Goal: Task Accomplishment & Management: Use online tool/utility

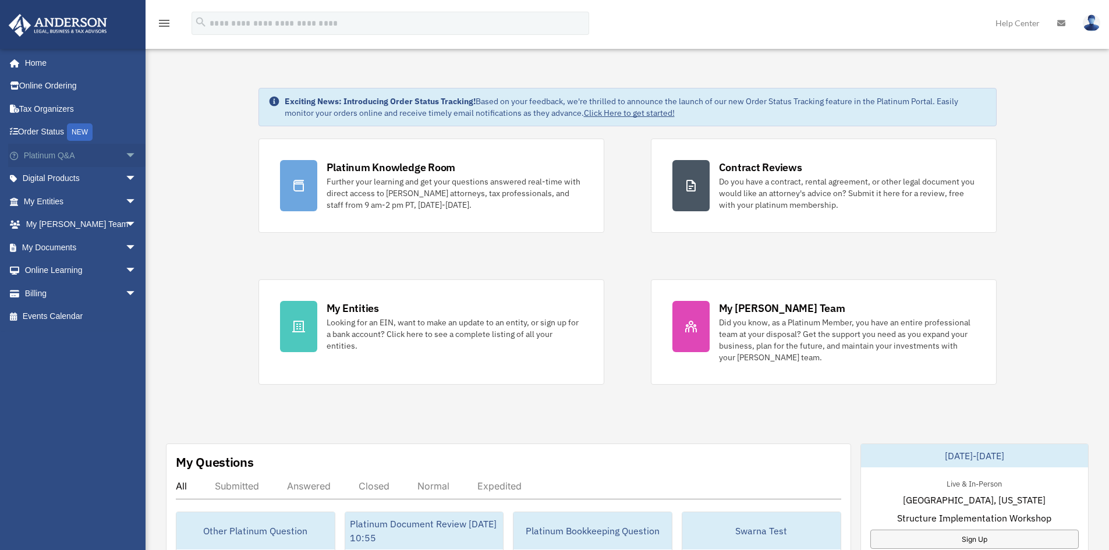
click at [105, 153] on link "Platinum Q&A arrow_drop_down" at bounding box center [81, 155] width 146 height 23
click at [125, 155] on span "arrow_drop_down" at bounding box center [136, 156] width 23 height 24
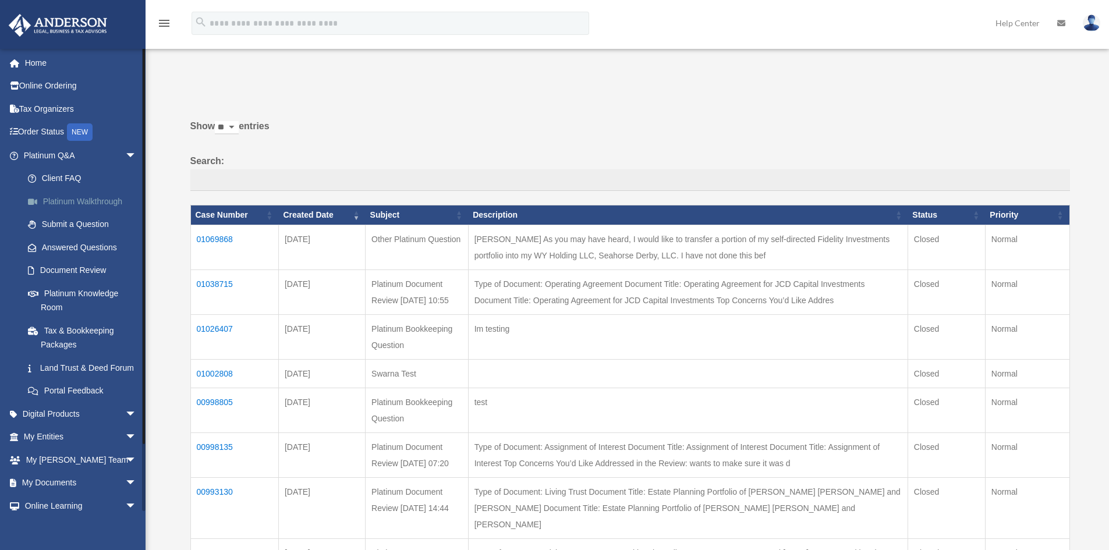
click at [61, 200] on link "Platinum Walkthrough" at bounding box center [85, 201] width 138 height 23
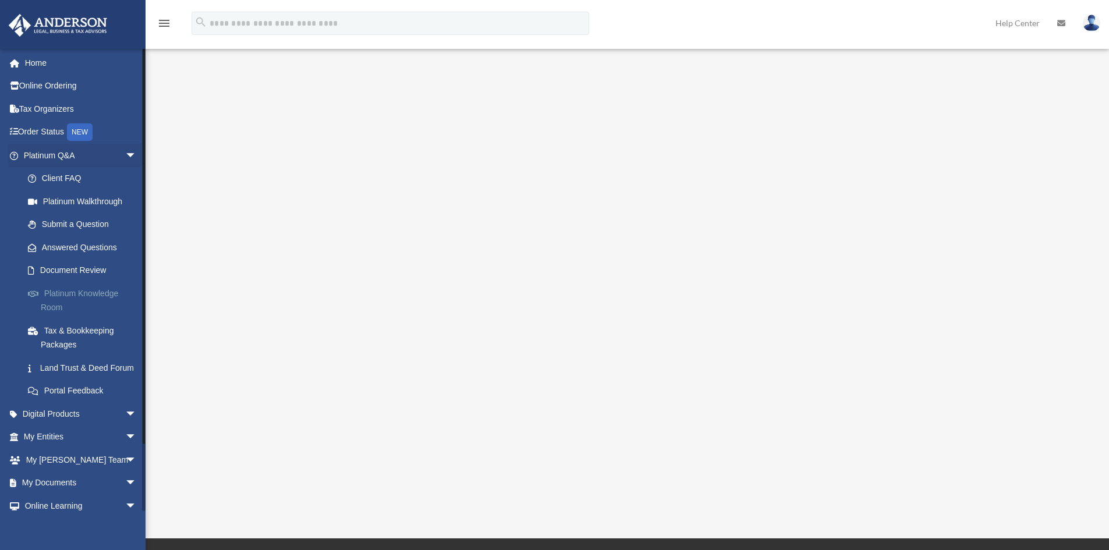
click at [51, 296] on link "Platinum Knowledge Room" at bounding box center [85, 300] width 138 height 37
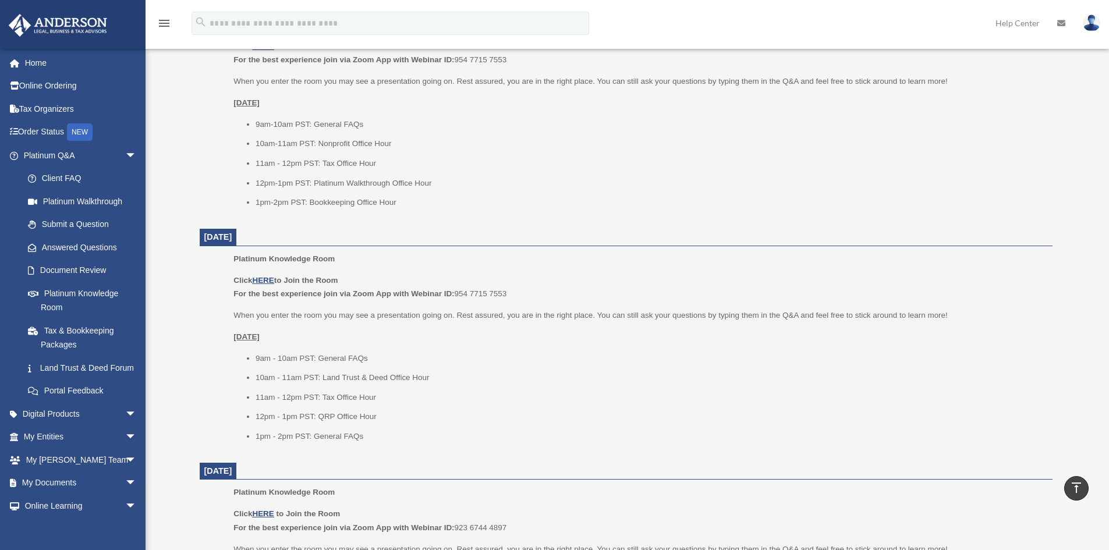
scroll to position [466, 0]
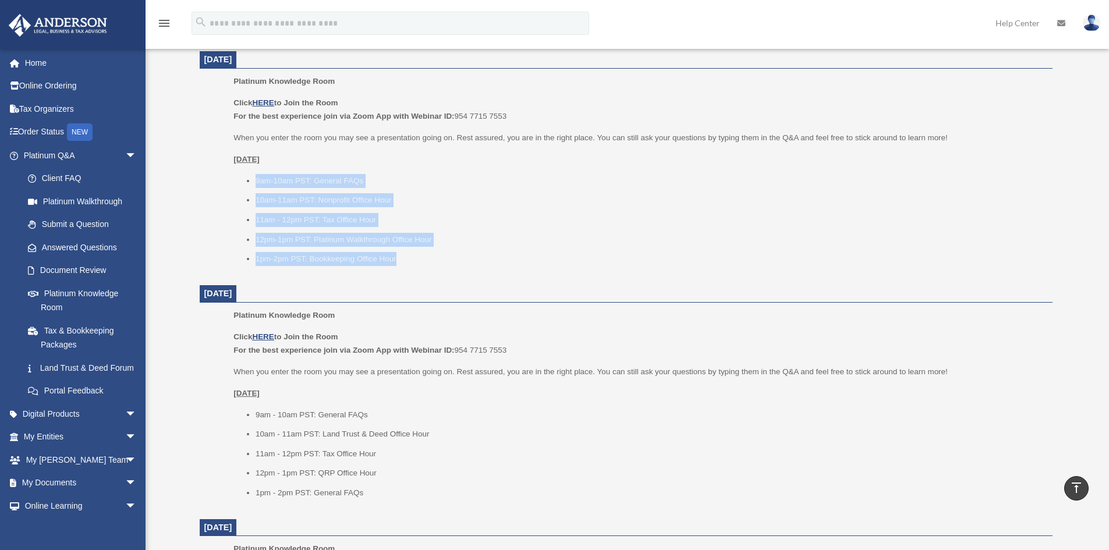
drag, startPoint x: 255, startPoint y: 175, endPoint x: 400, endPoint y: 264, distance: 170.6
click at [400, 264] on ul "9am-10am PST: General FAQs 10am-11am PST: Nonprofit Office Hour 11am - 12pm PST…" at bounding box center [638, 220] width 810 height 92
click at [393, 261] on li "1pm-2pm PST: Bookkeeping Office Hour" at bounding box center [650, 259] width 789 height 14
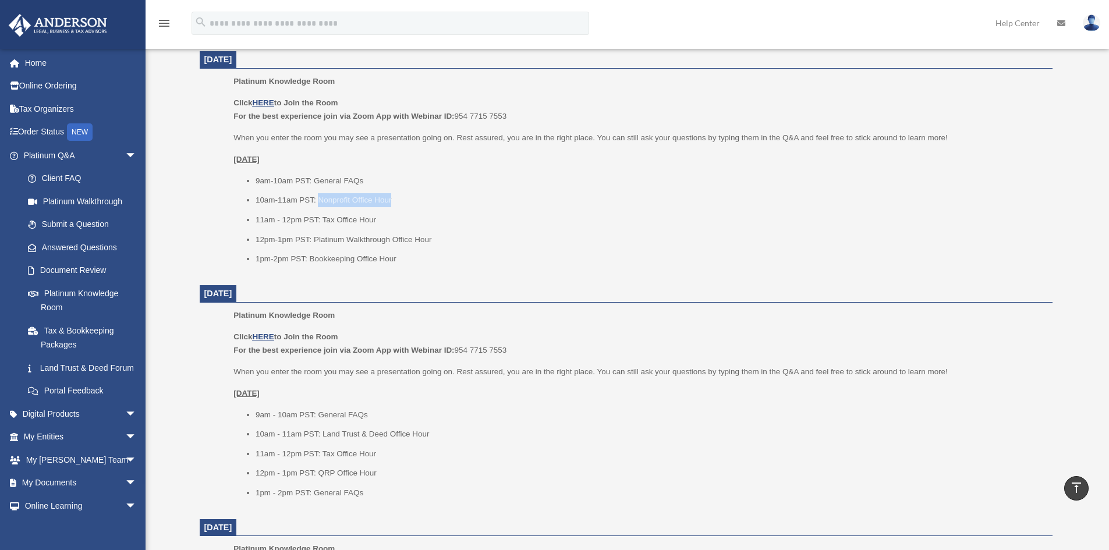
drag, startPoint x: 320, startPoint y: 202, endPoint x: 414, endPoint y: 199, distance: 94.3
click at [414, 199] on li "10am-11am PST: Nonprofit Office Hour" at bounding box center [650, 200] width 789 height 14
click at [359, 243] on li "12pm-1pm PST: Platinum Walkthrough Office Hour" at bounding box center [650, 240] width 789 height 14
drag, startPoint x: 366, startPoint y: 242, endPoint x: 407, endPoint y: 240, distance: 41.9
click at [407, 240] on li "12pm-1pm PST: Platinum Walkthrough Office Hour" at bounding box center [650, 240] width 789 height 14
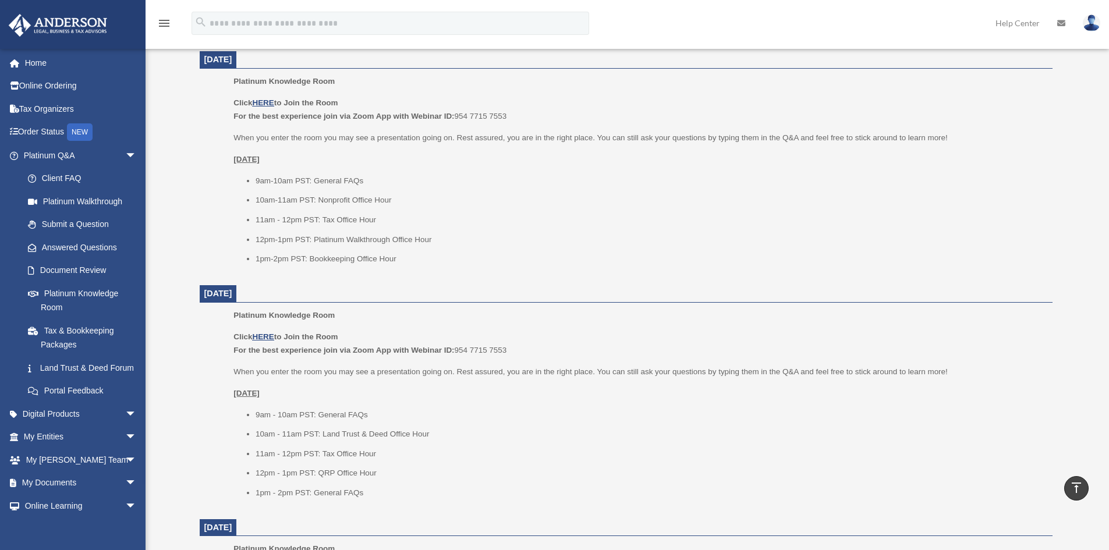
drag, startPoint x: 416, startPoint y: 239, endPoint x: 407, endPoint y: 243, distance: 8.9
click at [413, 242] on li "12pm-1pm PST: Platinum Walkthrough Office Hour" at bounding box center [650, 240] width 789 height 14
drag, startPoint x: 406, startPoint y: 243, endPoint x: 140, endPoint y: 264, distance: 266.9
click at [393, 247] on ul "9am-10am PST: General FAQs 10am-11am PST: Nonprofit Office Hour 11am - 12pm PST…" at bounding box center [638, 220] width 810 height 92
click at [390, 220] on li "11am - 12pm PST: Tax Office Hour" at bounding box center [650, 220] width 789 height 14
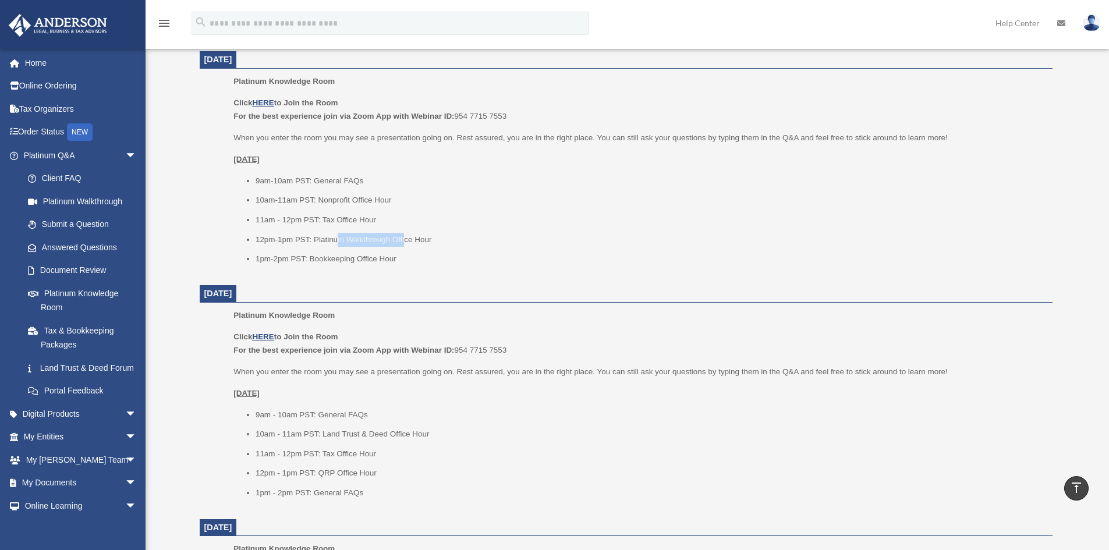
drag, startPoint x: 393, startPoint y: 240, endPoint x: 338, endPoint y: 241, distance: 55.3
click at [338, 241] on li "12pm-1pm PST: Platinum Walkthrough Office Hour" at bounding box center [650, 240] width 789 height 14
click at [406, 236] on li "12pm-1pm PST: Platinum Walkthrough Office Hour" at bounding box center [650, 240] width 789 height 14
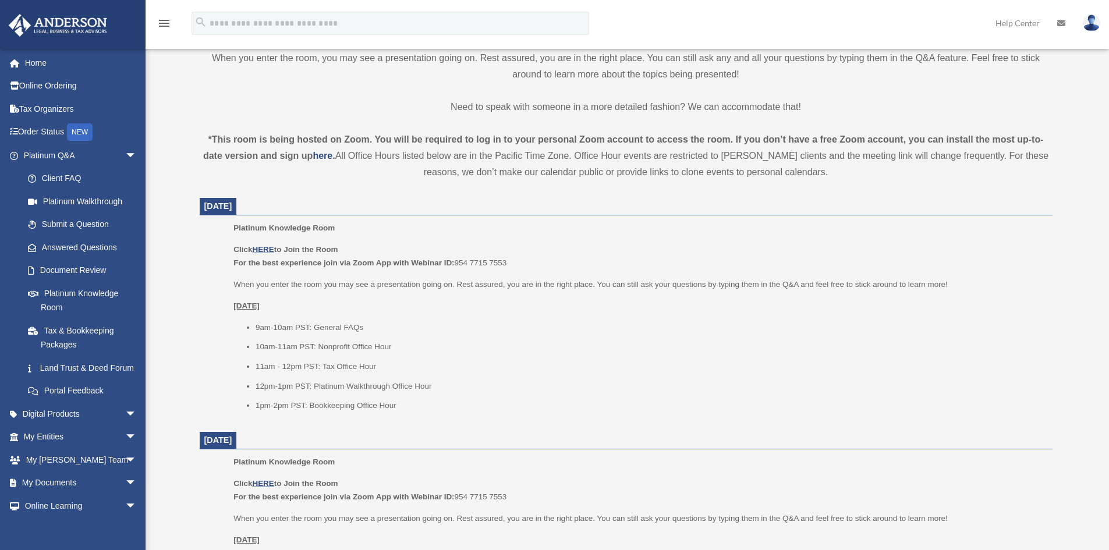
scroll to position [349, 0]
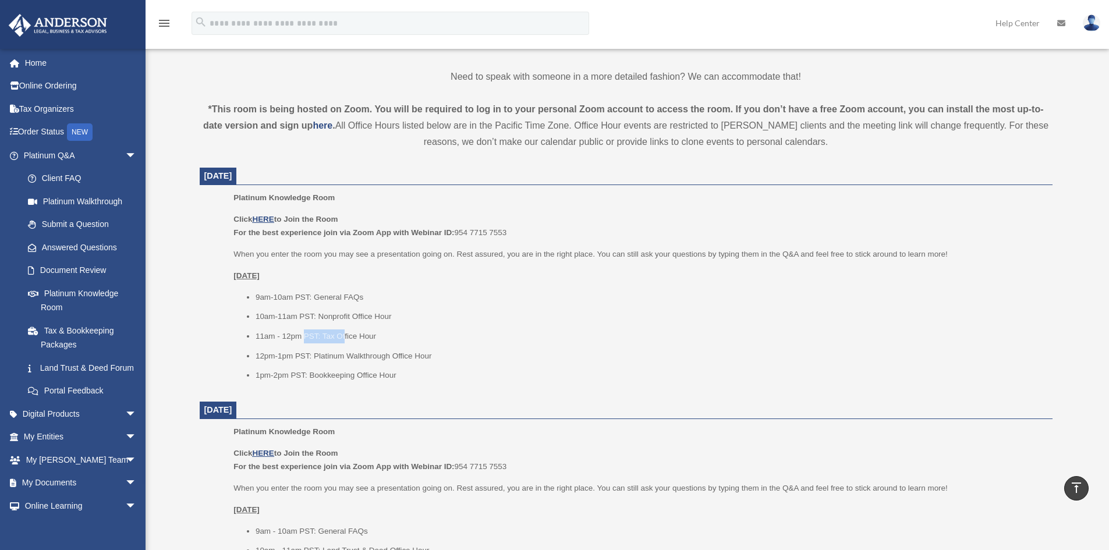
drag, startPoint x: 303, startPoint y: 329, endPoint x: 343, endPoint y: 330, distance: 40.7
click at [343, 330] on li "11am - 12pm PST: Tax Office Hour" at bounding box center [650, 336] width 789 height 14
drag, startPoint x: 360, startPoint y: 327, endPoint x: 395, endPoint y: 334, distance: 35.5
click at [395, 334] on ul "9am-10am PST: General FAQs 10am-11am PST: Nonprofit Office Hour 11am - 12pm PST…" at bounding box center [638, 336] width 810 height 92
click at [398, 327] on ul "9am-10am PST: General FAQs 10am-11am PST: Nonprofit Office Hour 11am - 12pm PST…" at bounding box center [638, 336] width 810 height 92
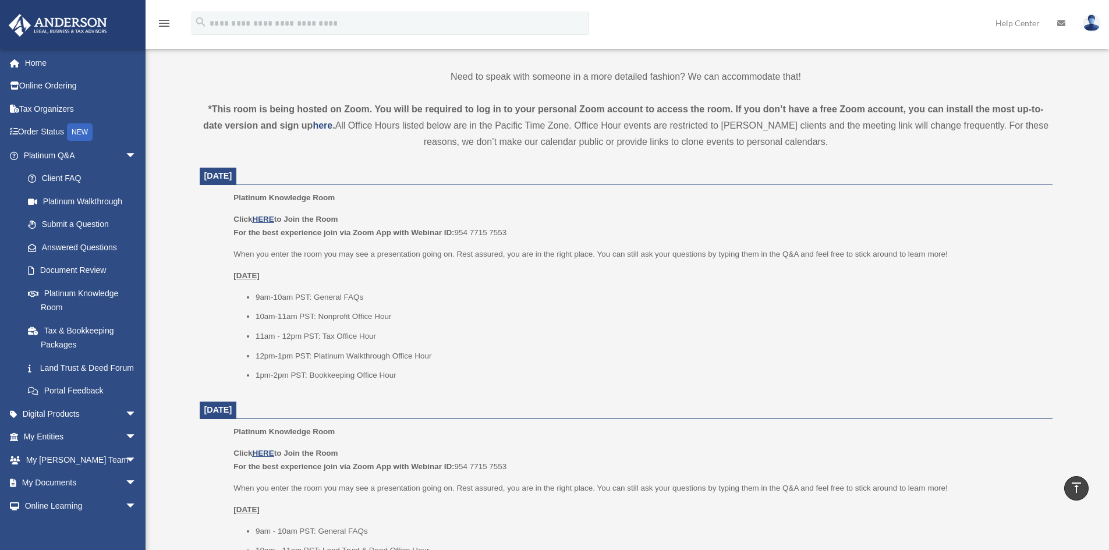
click at [381, 331] on li "11am - 12pm PST: Tax Office Hour" at bounding box center [650, 336] width 789 height 14
click at [370, 333] on li "11am - 12pm PST: Tax Office Hour" at bounding box center [650, 336] width 789 height 14
drag, startPoint x: 369, startPoint y: 334, endPoint x: 356, endPoint y: 336, distance: 13.7
click at [369, 334] on li "11am - 12pm PST: Tax Office Hour" at bounding box center [650, 336] width 789 height 14
click at [356, 336] on li "11am - 12pm PST: Tax Office Hour" at bounding box center [650, 336] width 789 height 14
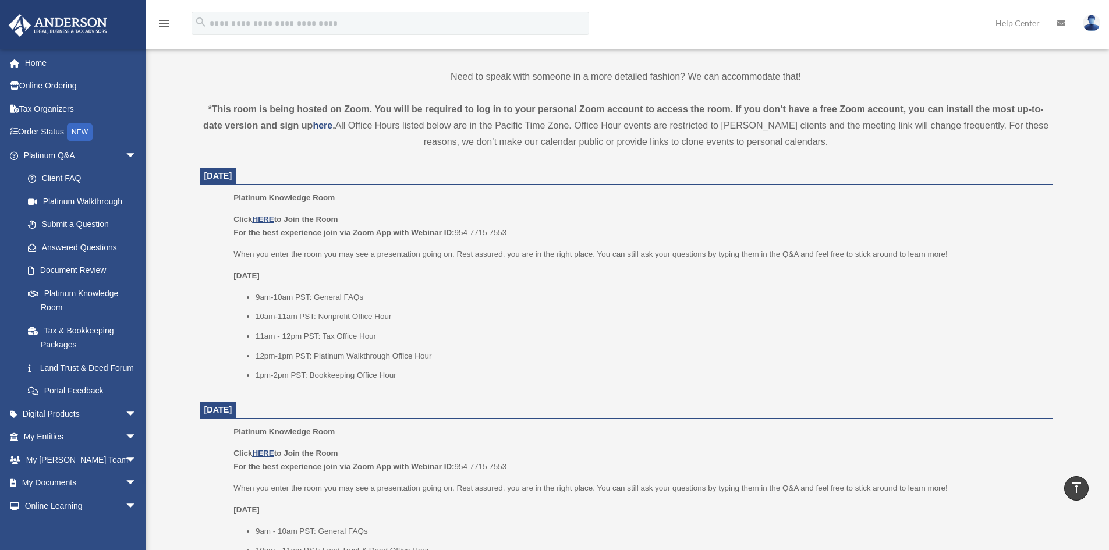
click at [348, 339] on li "11am - 12pm PST: Tax Office Hour" at bounding box center [650, 336] width 789 height 14
drag, startPoint x: 459, startPoint y: 392, endPoint x: 560, endPoint y: 388, distance: 101.4
click at [558, 387] on div "Platinum Knowledge Room Click HERE to Join the Room For the best experience joi…" at bounding box center [638, 290] width 810 height 199
drag, startPoint x: 342, startPoint y: 372, endPoint x: 400, endPoint y: 380, distance: 58.8
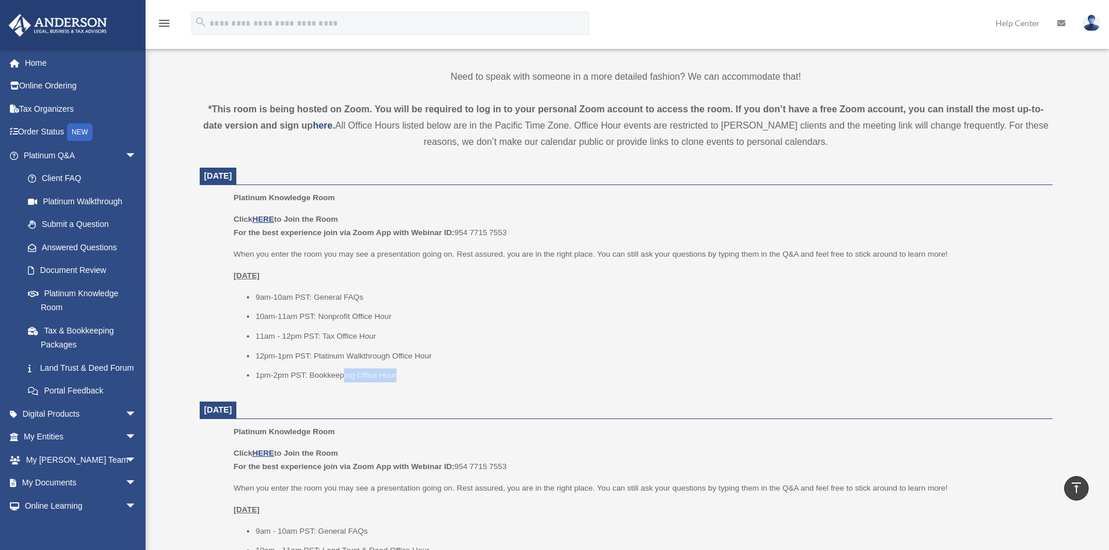
click at [400, 380] on li "1pm-2pm PST: Bookkeeping Office Hour" at bounding box center [650, 375] width 789 height 14
drag, startPoint x: 341, startPoint y: 325, endPoint x: 360, endPoint y: 325, distance: 19.8
click at [360, 325] on ul "9am-10am PST: General FAQs 10am-11am PST: Nonprofit Office Hour 11am - 12pm PST…" at bounding box center [638, 336] width 810 height 92
click at [74, 224] on link "Submit a Question" at bounding box center [85, 224] width 138 height 23
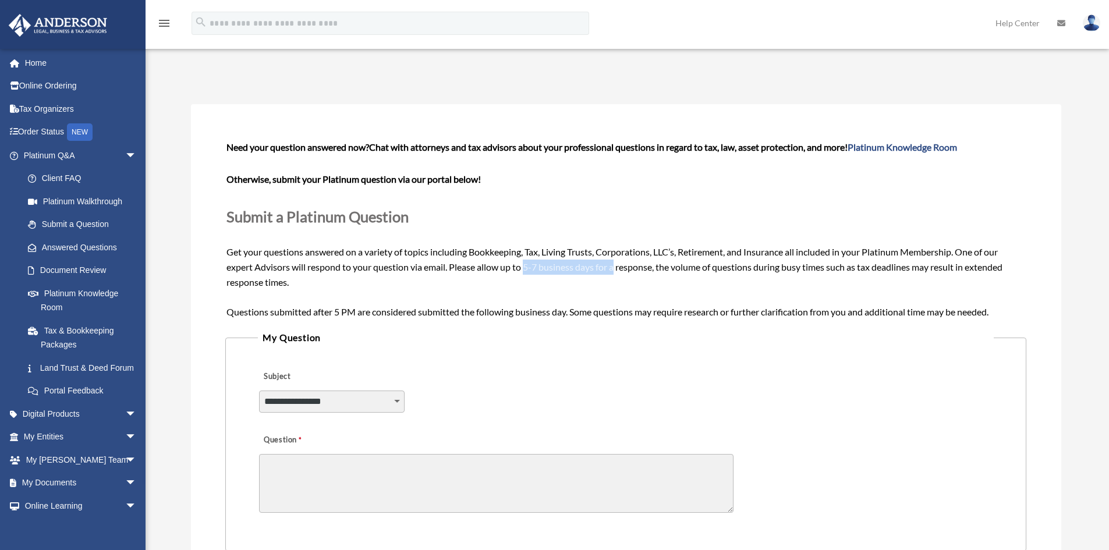
drag, startPoint x: 527, startPoint y: 267, endPoint x: 619, endPoint y: 266, distance: 92.0
click at [619, 266] on span "Need your question answered now? Chat with attorneys and tax advisors about you…" at bounding box center [625, 228] width 798 height 175
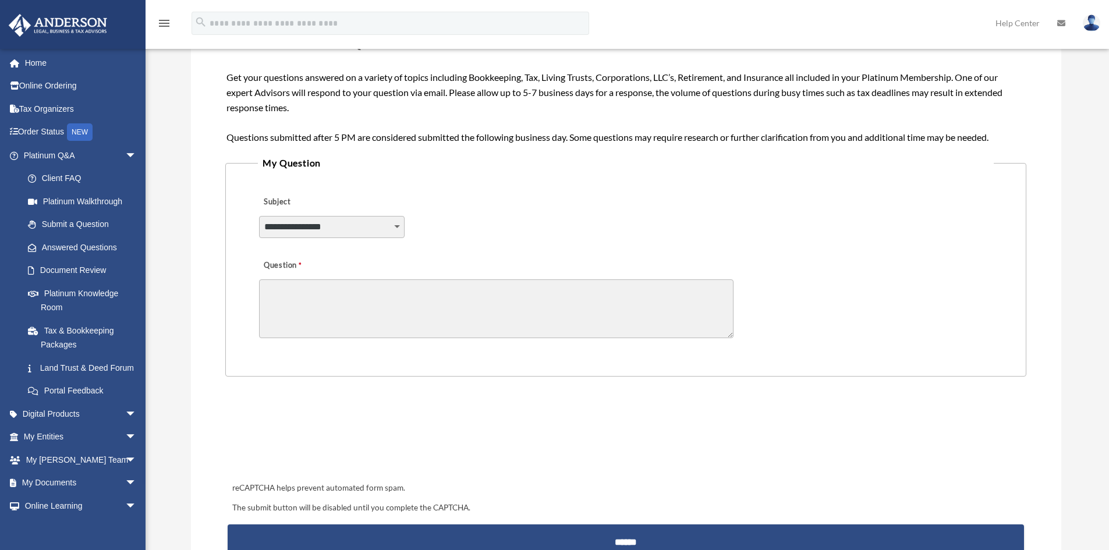
click at [410, 300] on textarea "Question" at bounding box center [496, 308] width 474 height 59
click at [84, 268] on link "Document Review" at bounding box center [85, 270] width 138 height 23
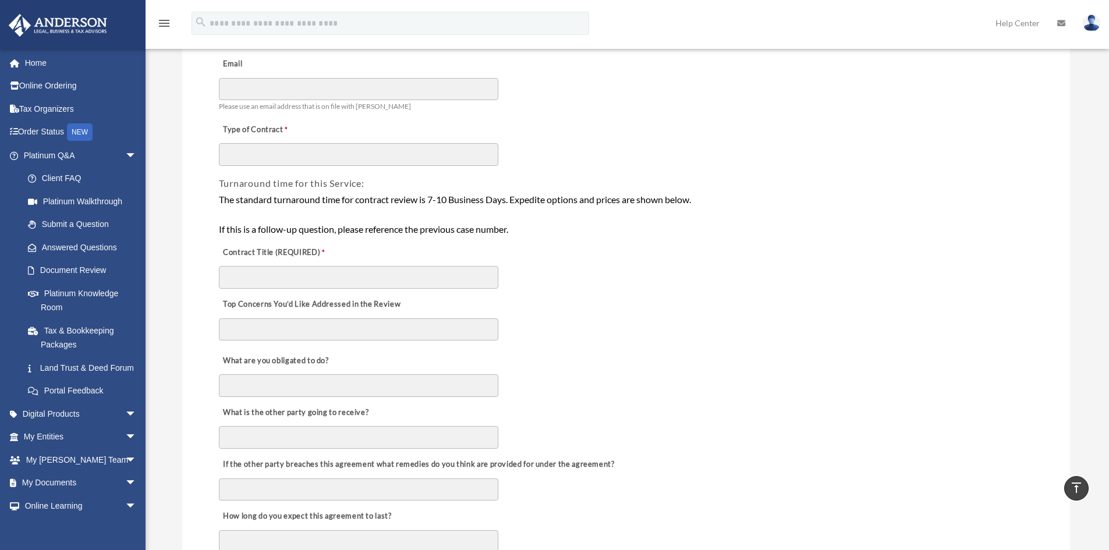
scroll to position [58, 0]
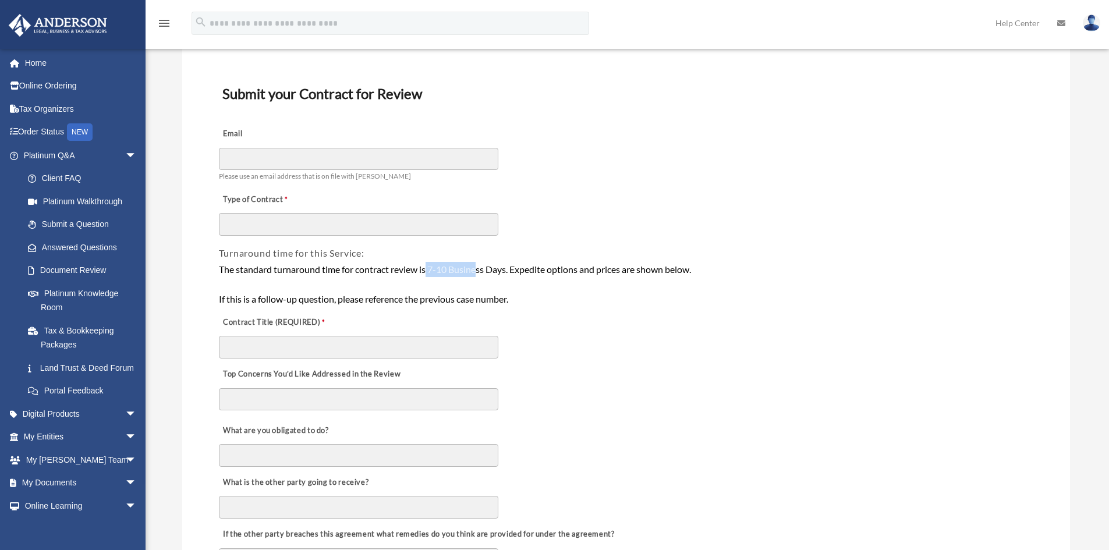
drag, startPoint x: 427, startPoint y: 272, endPoint x: 481, endPoint y: 271, distance: 54.7
click at [481, 271] on div "The standard turnaround time for contract review is 7-10 Business Days. Expedit…" at bounding box center [626, 284] width 814 height 45
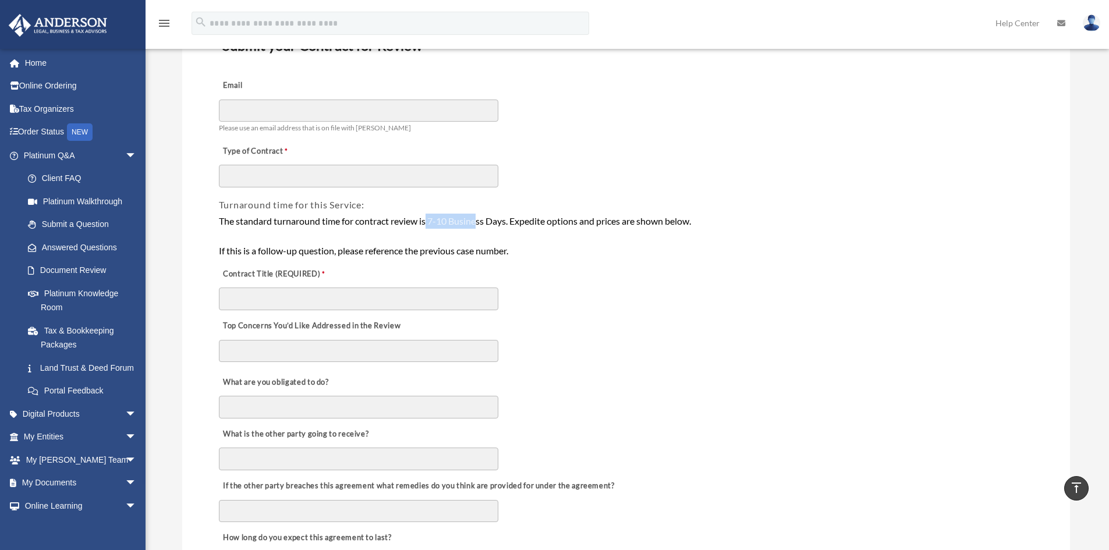
scroll to position [0, 0]
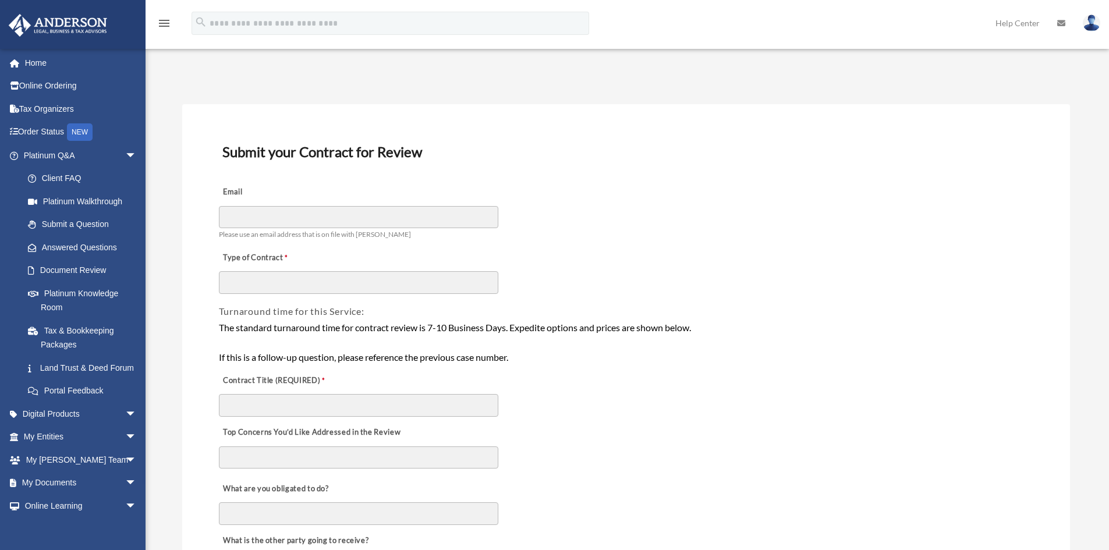
click at [461, 336] on div "The standard turnaround time for contract review is 7-10 Business Days. Expedit…" at bounding box center [626, 342] width 814 height 45
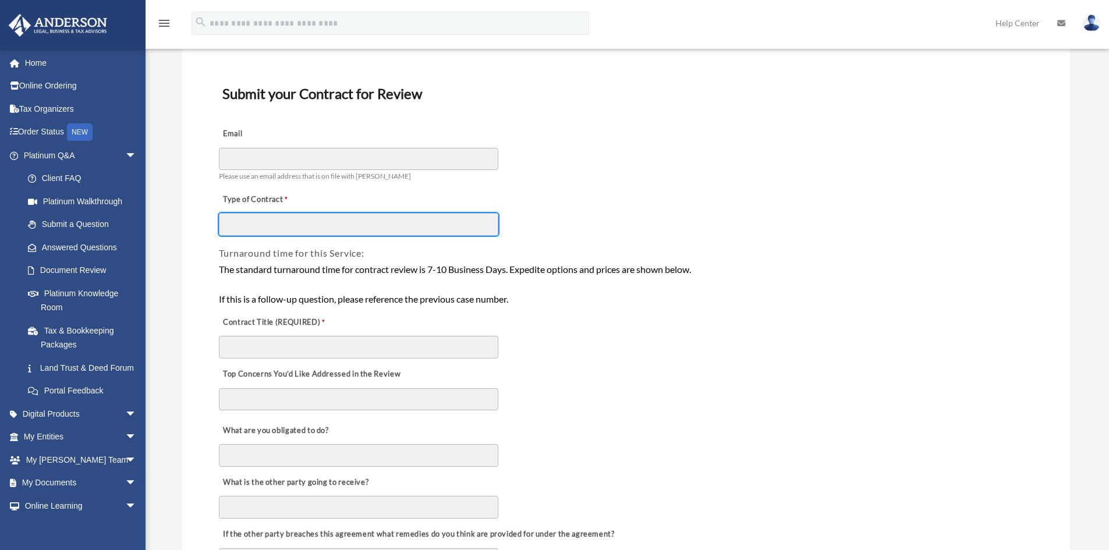
click at [394, 228] on input "Type of Contract" at bounding box center [358, 224] width 279 height 22
click at [288, 198] on label "Type of Contract" at bounding box center [277, 200] width 116 height 16
click at [288, 213] on input "Type of Contract" at bounding box center [358, 224] width 279 height 22
click at [283, 198] on label "Type of Contract" at bounding box center [277, 200] width 116 height 16
click at [283, 213] on input "Type of Contract" at bounding box center [358, 224] width 279 height 22
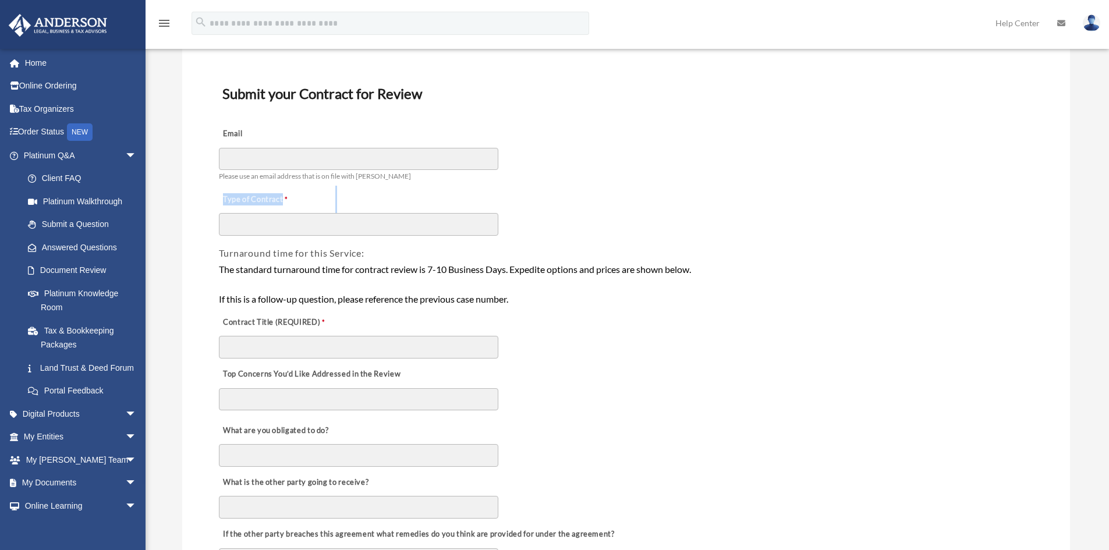
click at [284, 198] on label "Type of Contract" at bounding box center [277, 200] width 116 height 16
click at [284, 213] on input "Type of Contract" at bounding box center [358, 224] width 279 height 22
drag, startPoint x: 226, startPoint y: 198, endPoint x: 295, endPoint y: 192, distance: 68.4
click at [295, 192] on label "Type of Contract" at bounding box center [277, 200] width 116 height 16
click at [375, 224] on input "Type of Contract" at bounding box center [358, 224] width 279 height 22
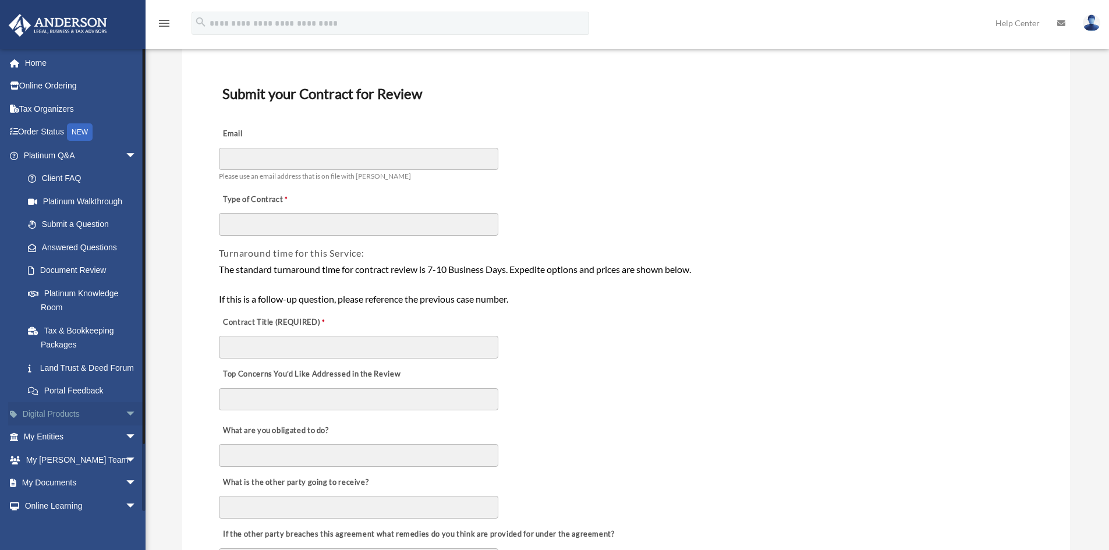
click at [125, 425] on span "arrow_drop_down" at bounding box center [136, 414] width 23 height 24
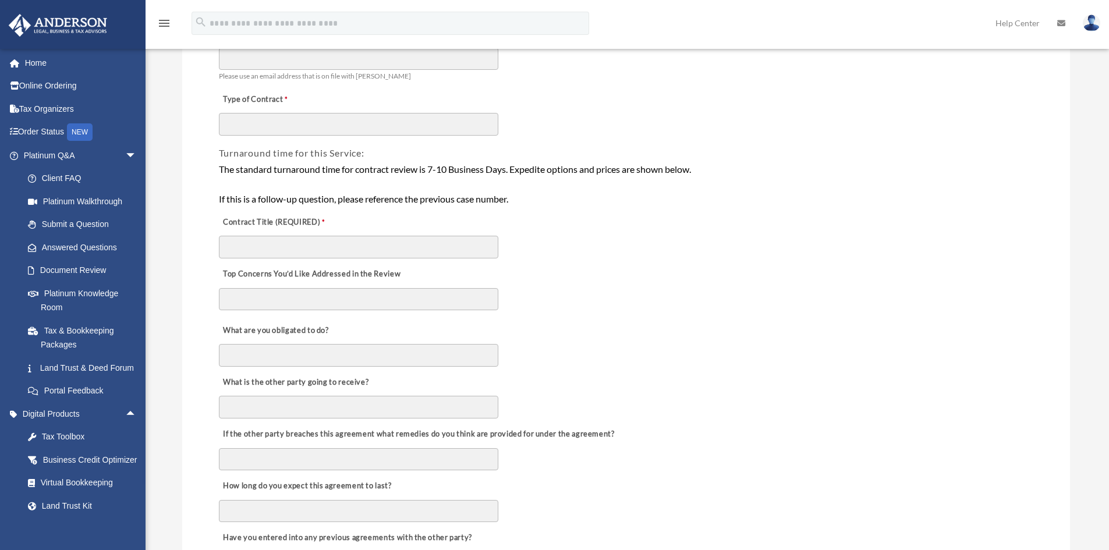
scroll to position [175, 0]
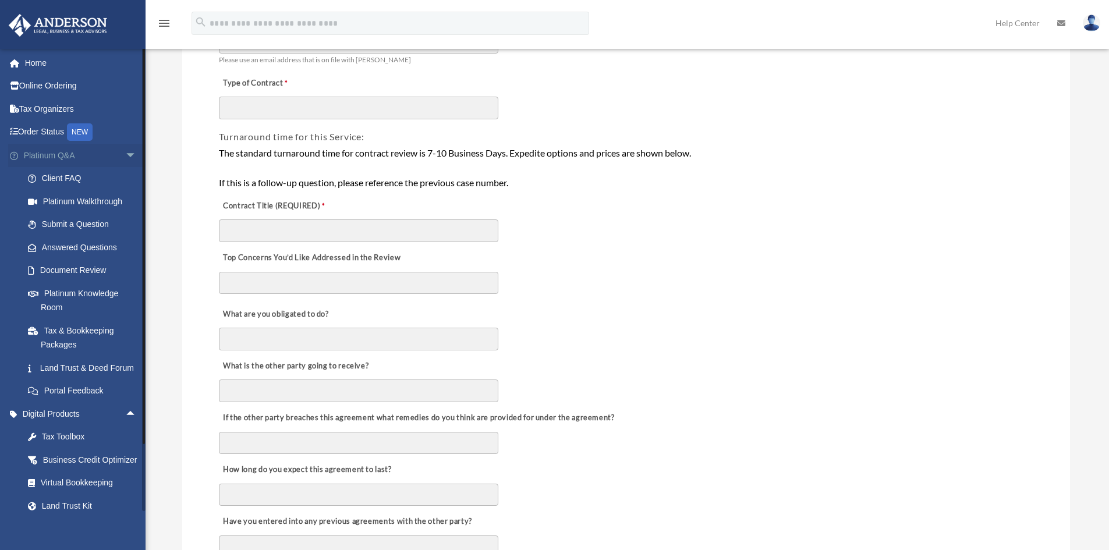
click at [105, 153] on link "Platinum Q&A arrow_drop_down" at bounding box center [81, 155] width 146 height 23
click at [126, 157] on span "arrow_drop_down" at bounding box center [136, 156] width 23 height 24
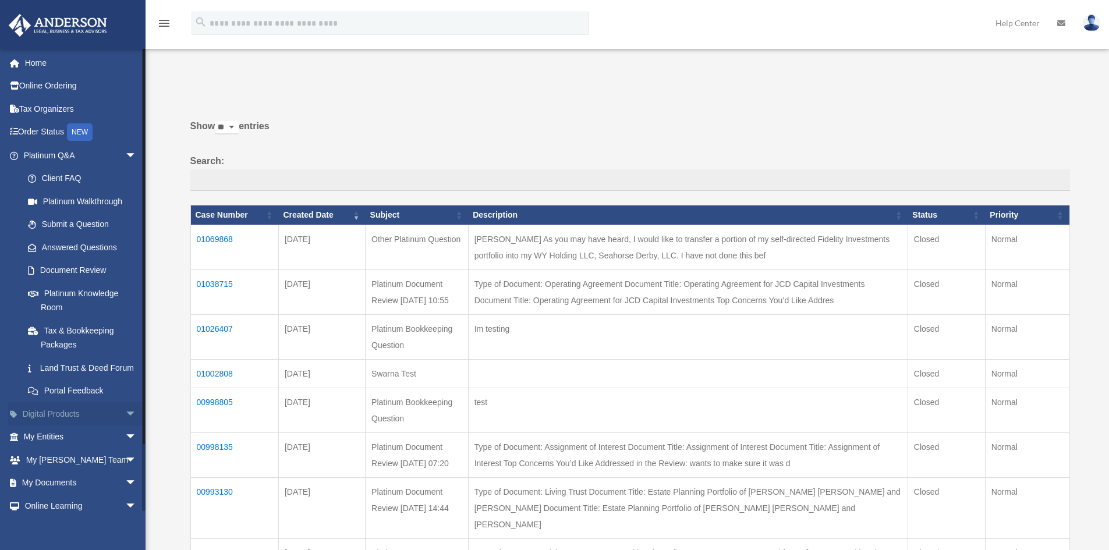
click at [108, 426] on link "Digital Products arrow_drop_down" at bounding box center [81, 413] width 146 height 23
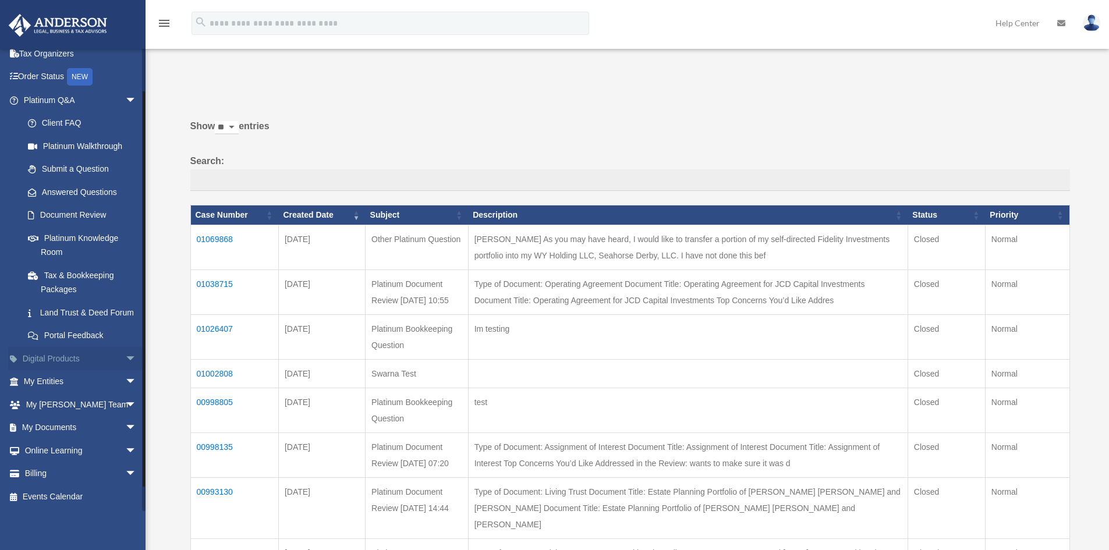
scroll to position [69, 0]
click at [125, 353] on span "arrow_drop_down" at bounding box center [136, 359] width 23 height 24
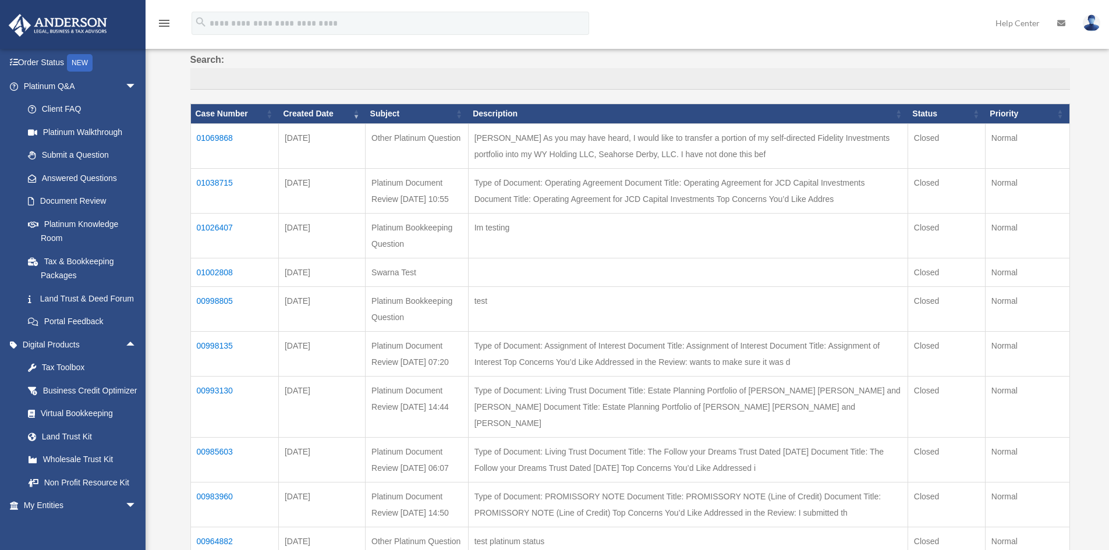
scroll to position [116, 0]
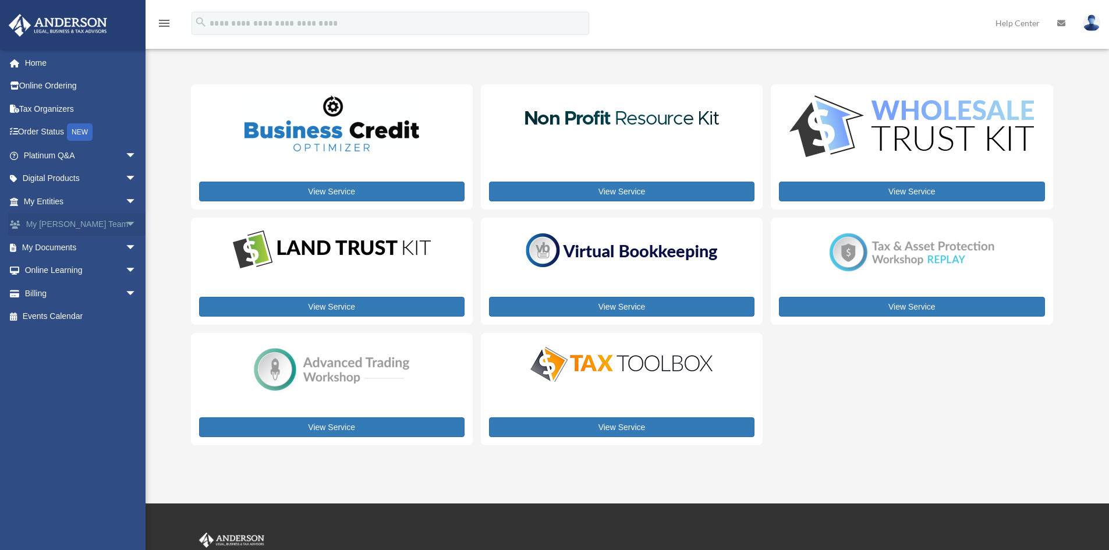
click at [126, 226] on span "arrow_drop_down" at bounding box center [136, 225] width 23 height 24
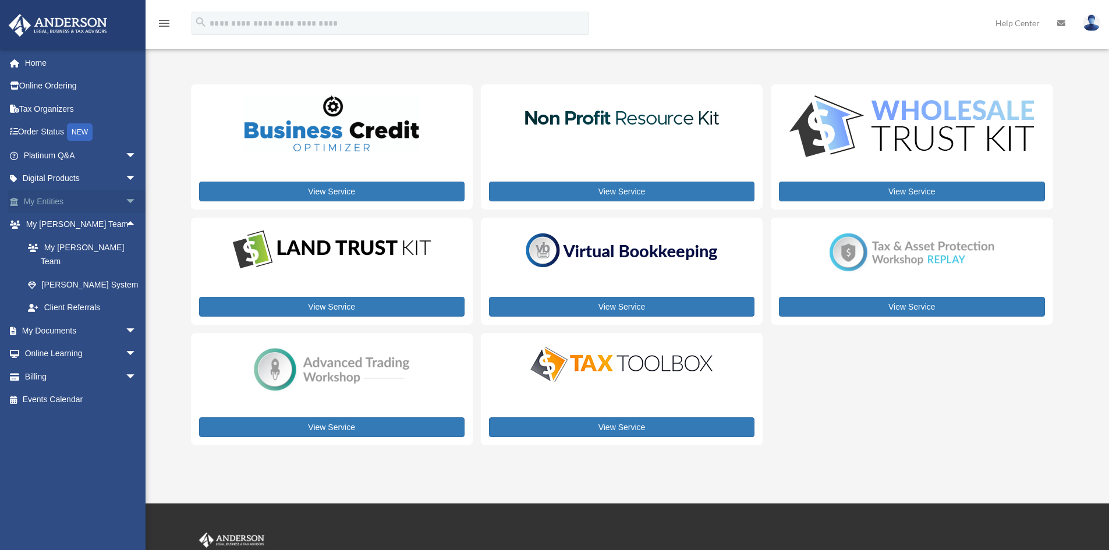
click at [112, 204] on link "My Entities arrow_drop_down" at bounding box center [81, 201] width 146 height 23
click at [125, 178] on span "arrow_drop_down" at bounding box center [136, 179] width 23 height 24
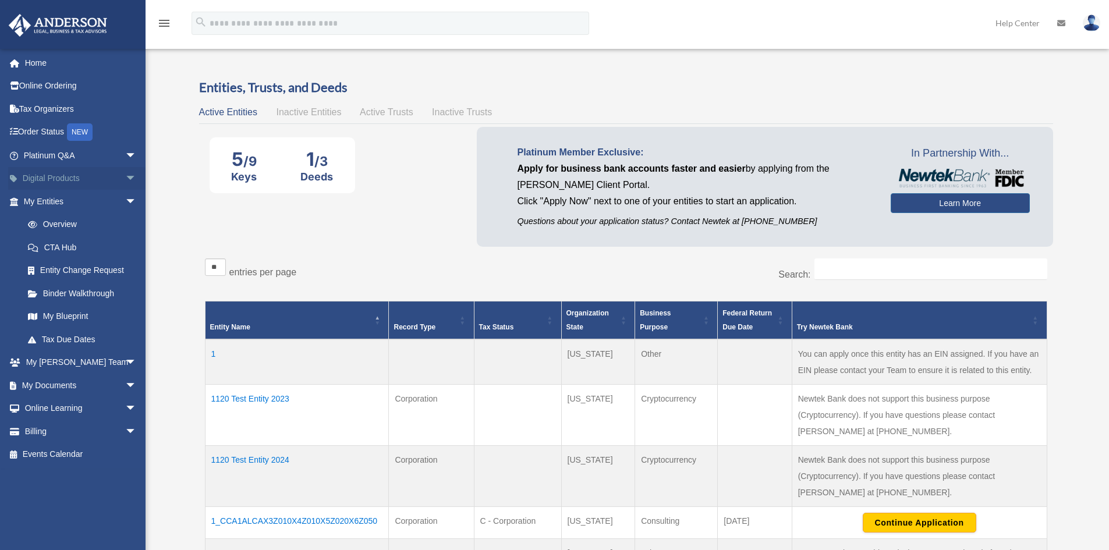
click at [126, 177] on span "arrow_drop_down" at bounding box center [136, 179] width 23 height 24
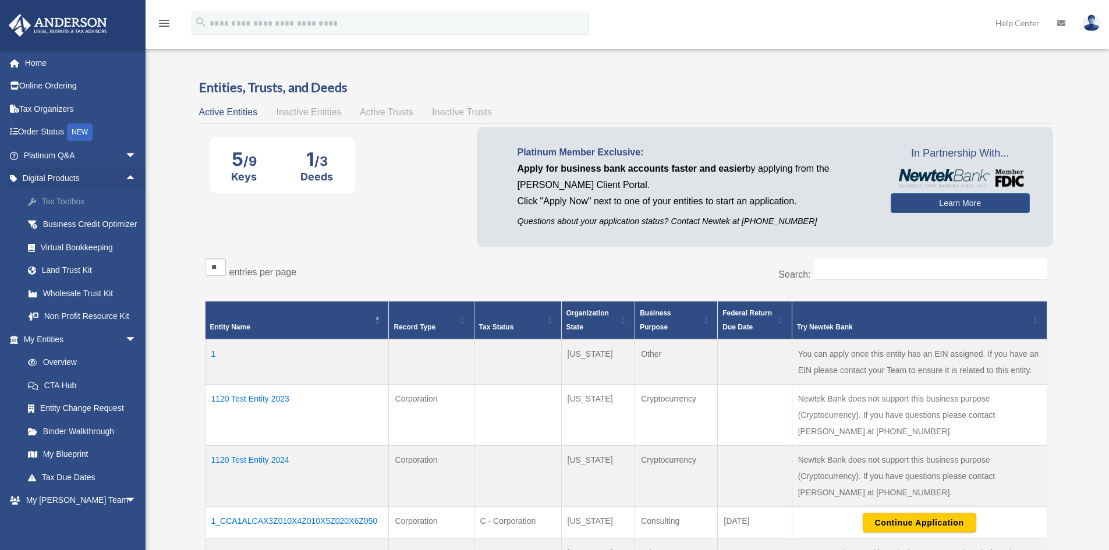
click at [75, 198] on div "Tax Toolbox" at bounding box center [90, 201] width 99 height 15
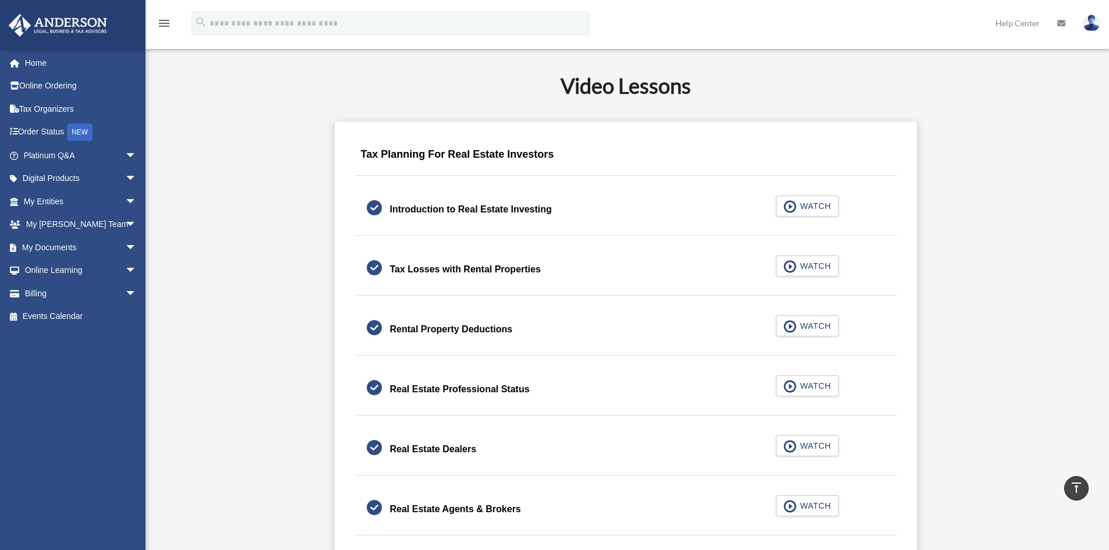
scroll to position [582, 0]
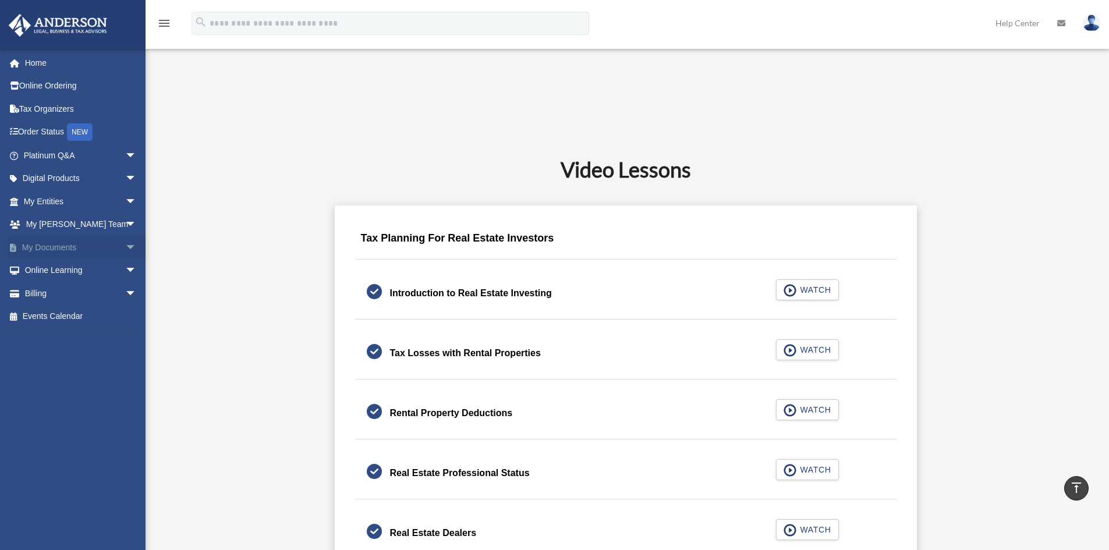
click at [125, 248] on span "arrow_drop_down" at bounding box center [136, 248] width 23 height 24
click at [36, 264] on link "Box" at bounding box center [85, 270] width 138 height 23
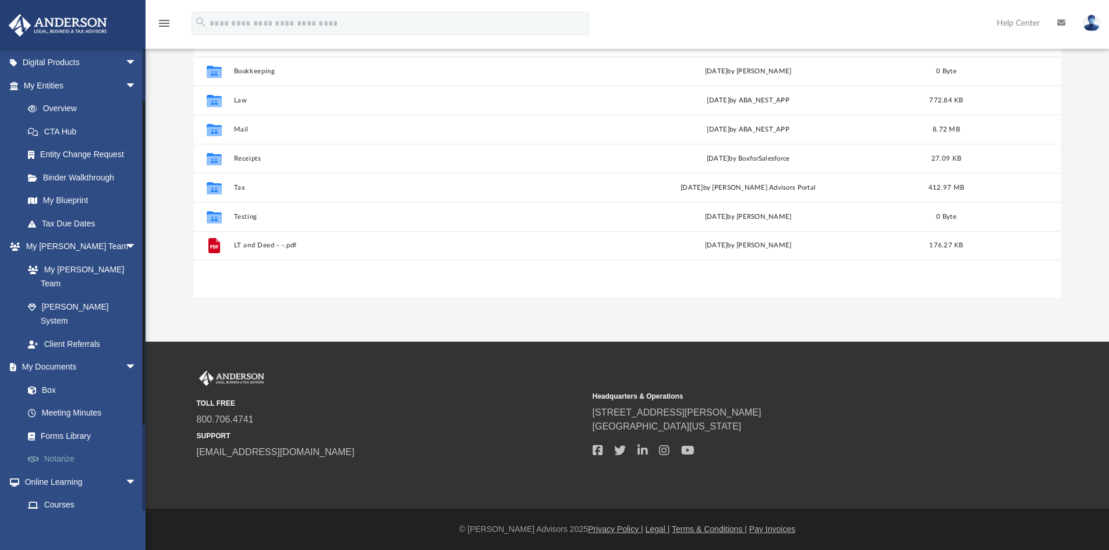
scroll to position [116, 0]
click at [58, 378] on link "Box" at bounding box center [85, 389] width 138 height 23
click at [75, 401] on link "Meeting Minutes" at bounding box center [85, 412] width 138 height 23
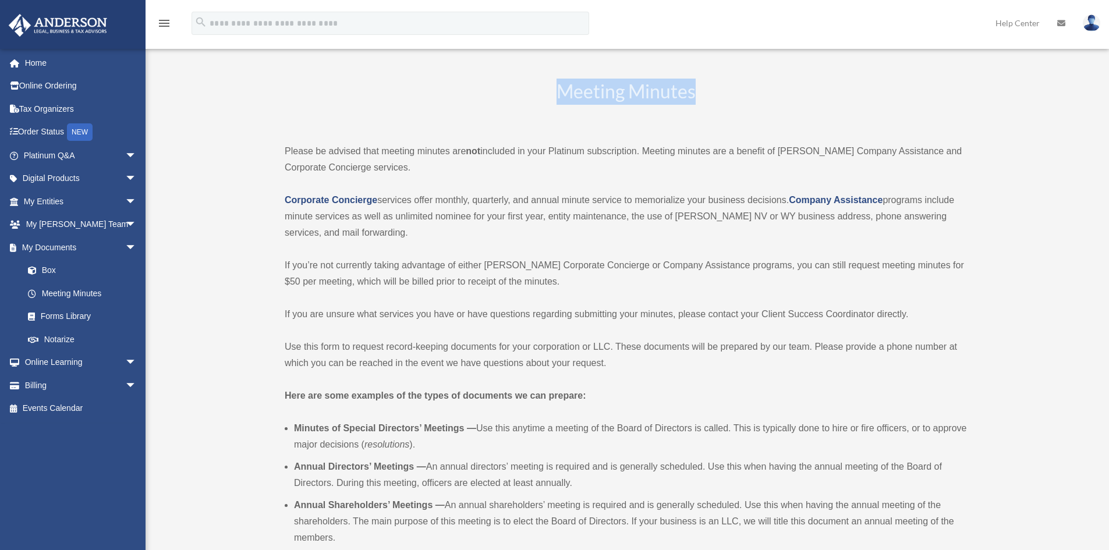
drag, startPoint x: 556, startPoint y: 89, endPoint x: 695, endPoint y: 82, distance: 138.7
click at [695, 82] on h2 "Meeting Minutes" at bounding box center [626, 103] width 682 height 48
